Goal: Information Seeking & Learning: Learn about a topic

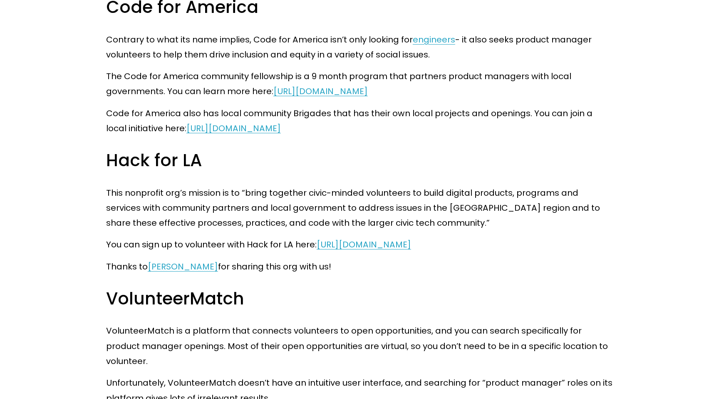
scroll to position [1374, 0]
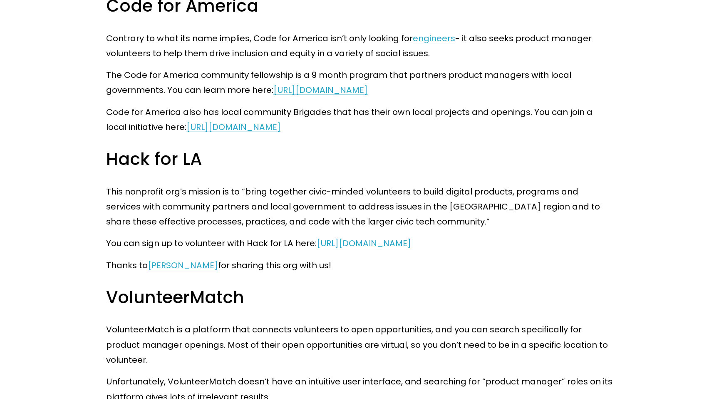
click at [300, 203] on p "This nonprofit org’s mission is to “bring together civic-minded volunteers to b…" at bounding box center [359, 206] width 507 height 45
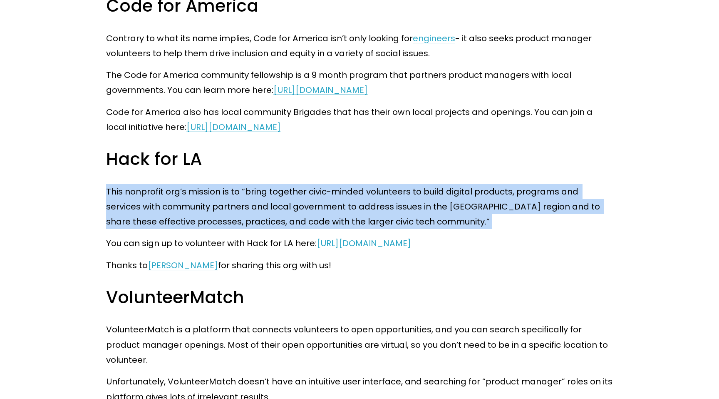
click at [300, 203] on p "This nonprofit org’s mission is to “bring together civic-minded volunteers to b…" at bounding box center [359, 206] width 507 height 45
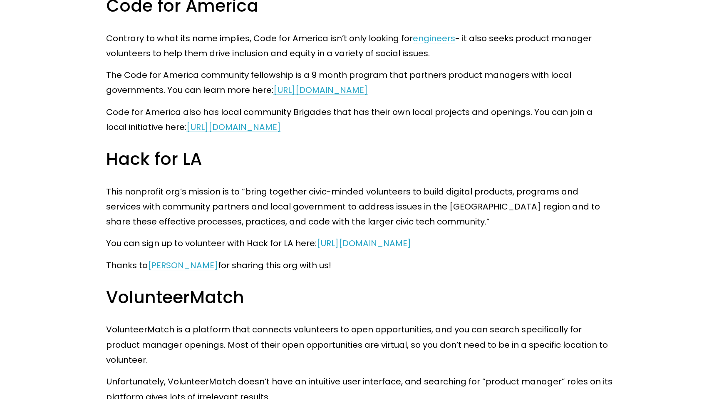
click at [287, 216] on p "This nonprofit org’s mission is to “bring together civic-minded volunteers to b…" at bounding box center [359, 206] width 507 height 45
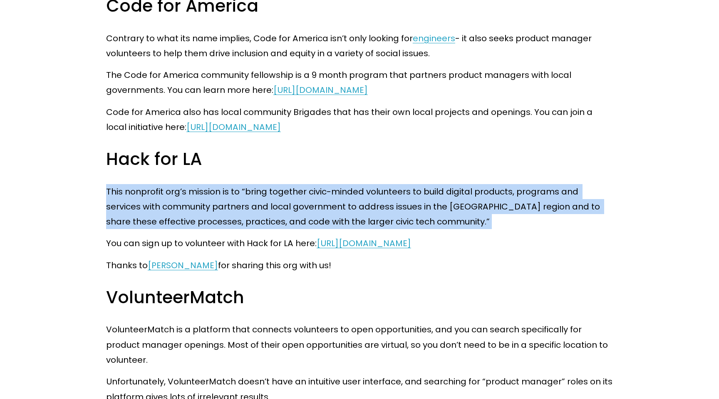
click at [287, 216] on p "This nonprofit org’s mission is to “bring together civic-minded volunteers to b…" at bounding box center [359, 206] width 507 height 45
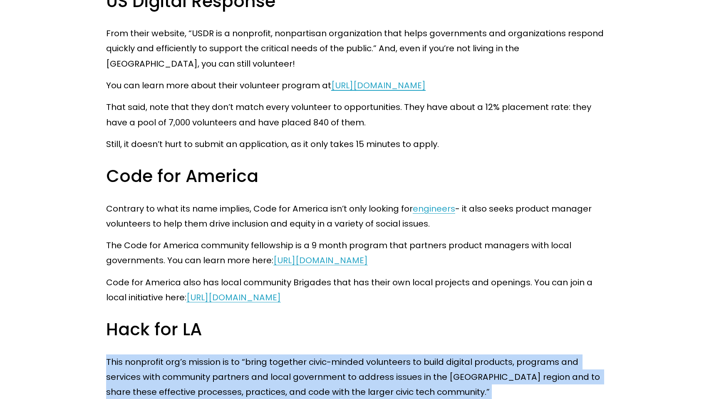
scroll to position [1095, 0]
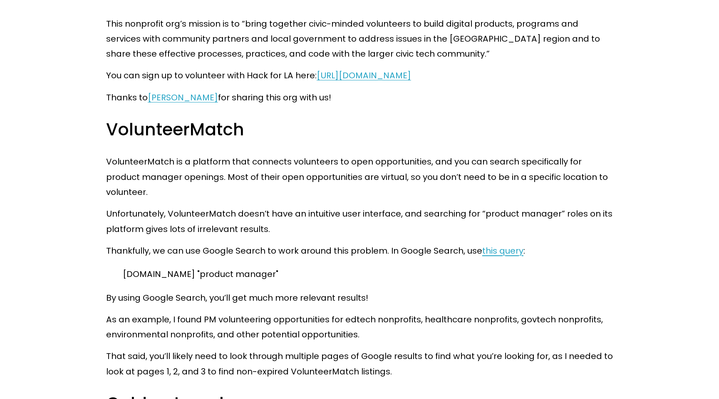
scroll to position [1592, 0]
